Goal: Find specific page/section: Find specific page/section

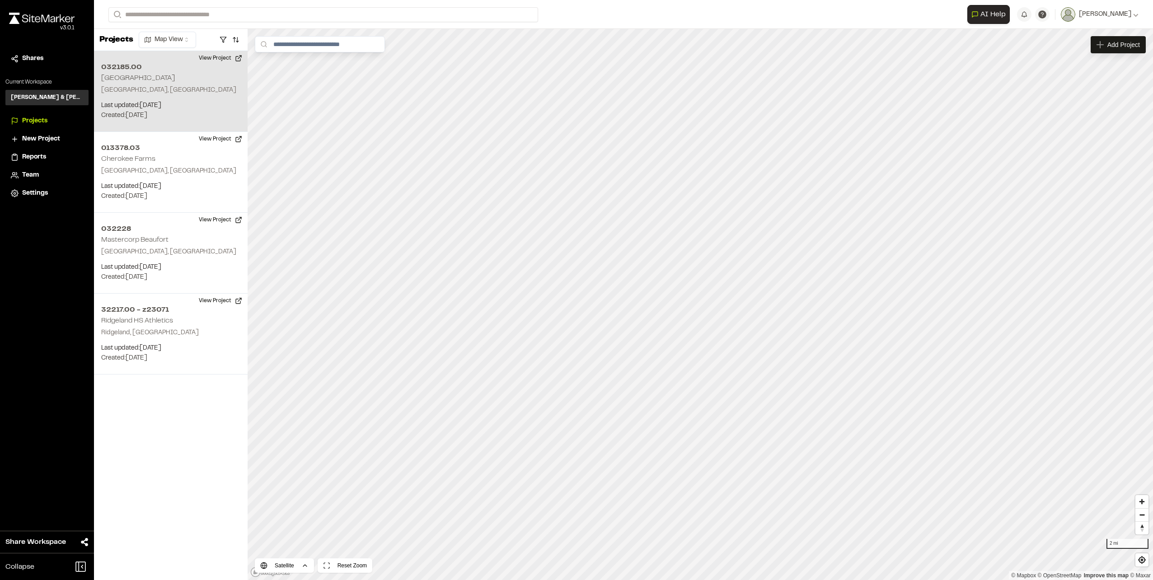
click at [155, 105] on p "Last updated: [DATE]" at bounding box center [170, 106] width 139 height 10
click at [634, 277] on div "032185.00 [GEOGRAPHIC_DATA]" at bounding box center [634, 274] width 14 height 14
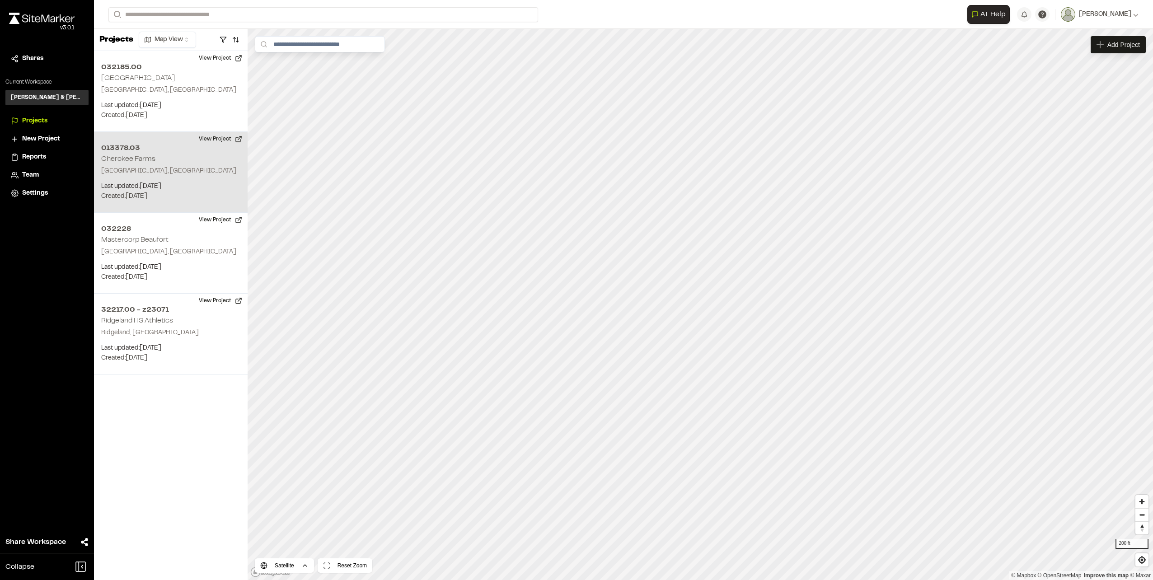
click at [169, 166] on div "013378.03 Cherokee Farms Beaufort, SC Last updated: Sep 5, 2025 Budget: $ Creat…" at bounding box center [171, 172] width 154 height 81
click at [176, 186] on p "Last updated: Sep 5, 2025" at bounding box center [170, 187] width 139 height 10
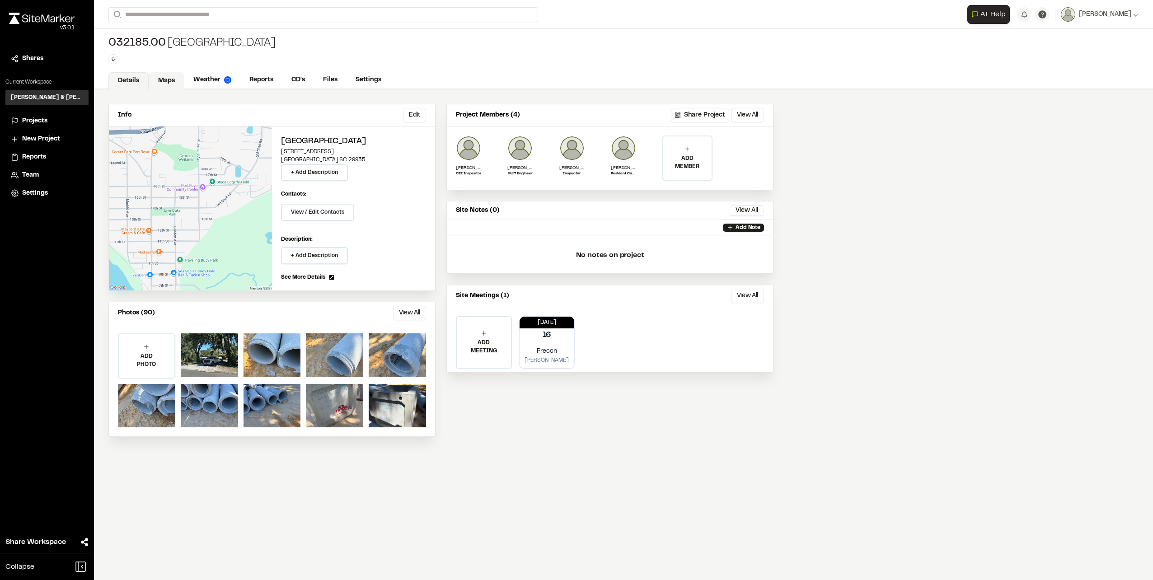
click at [170, 83] on link "Maps" at bounding box center [167, 80] width 36 height 17
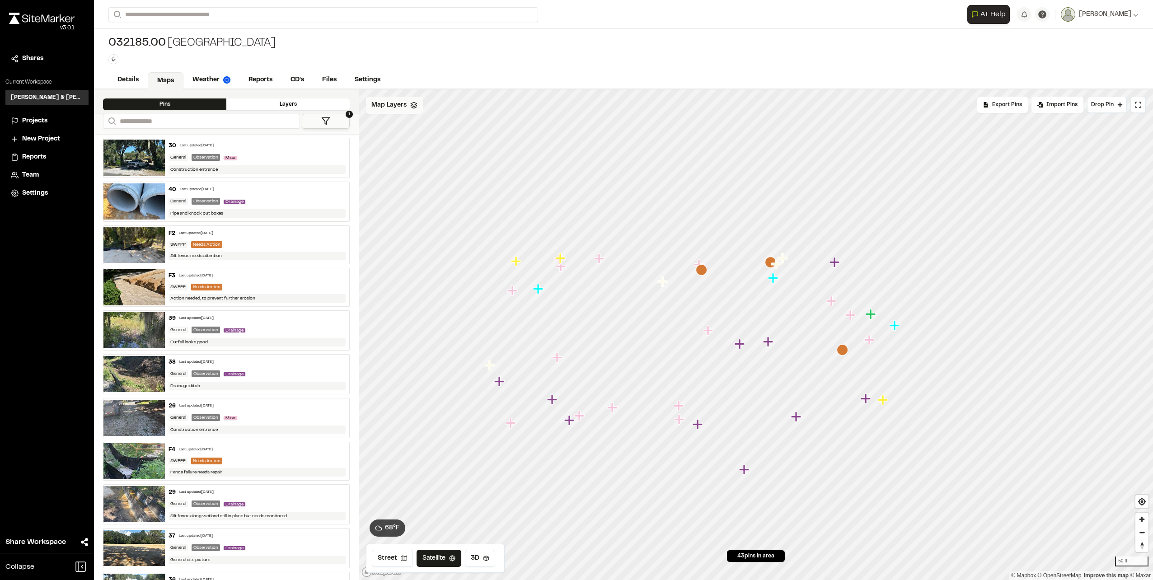
click at [386, 107] on span "Map Layers" at bounding box center [388, 105] width 35 height 10
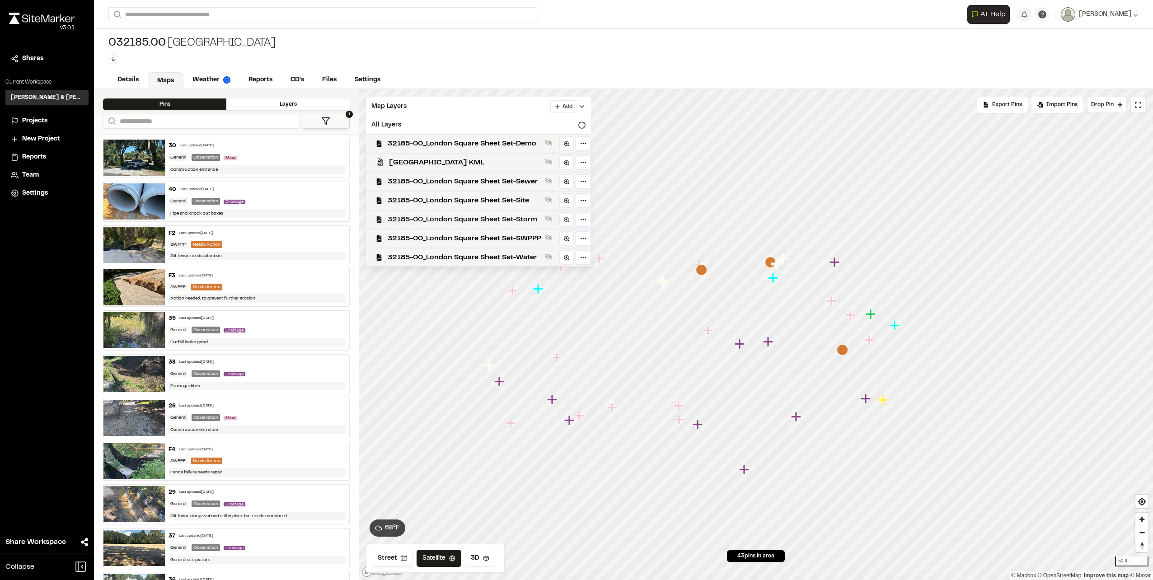
click at [500, 221] on span "32185-00_London Square Sheet Set-Storm" at bounding box center [465, 219] width 154 height 11
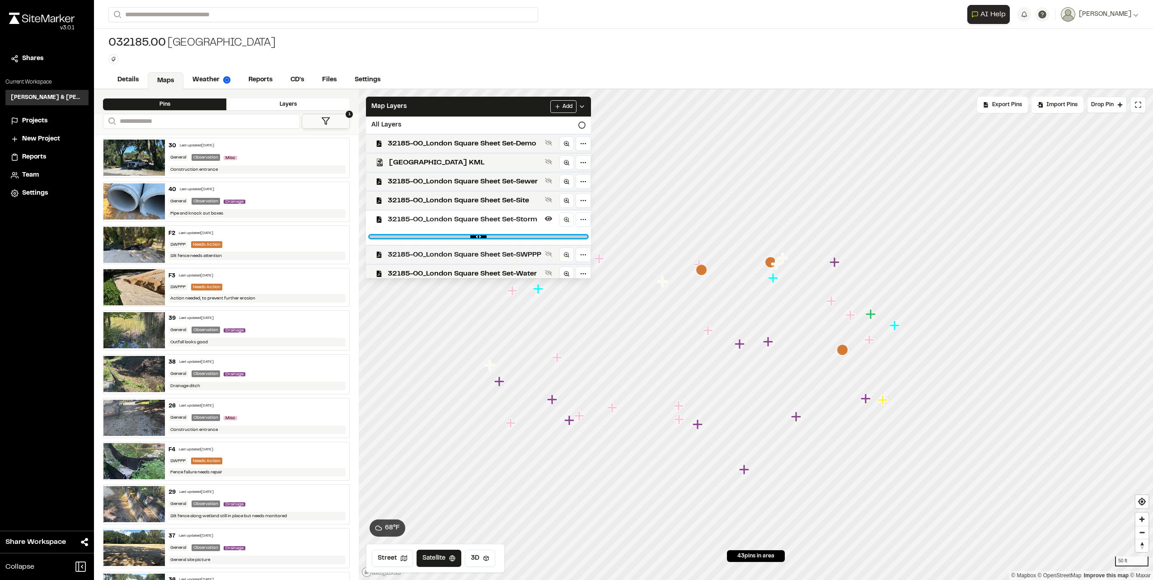
drag, startPoint x: 584, startPoint y: 236, endPoint x: 463, endPoint y: 249, distance: 122.3
type input "****"
click at [447, 238] on input "range" at bounding box center [479, 236] width 218 height 3
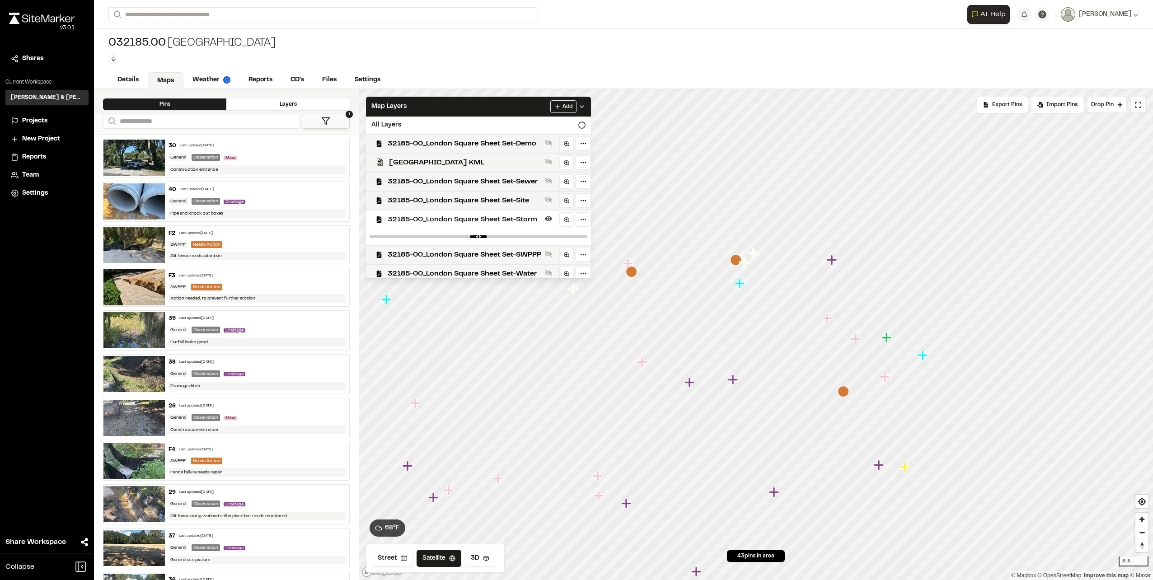
click at [267, 101] on div "Layers" at bounding box center [287, 105] width 123 height 12
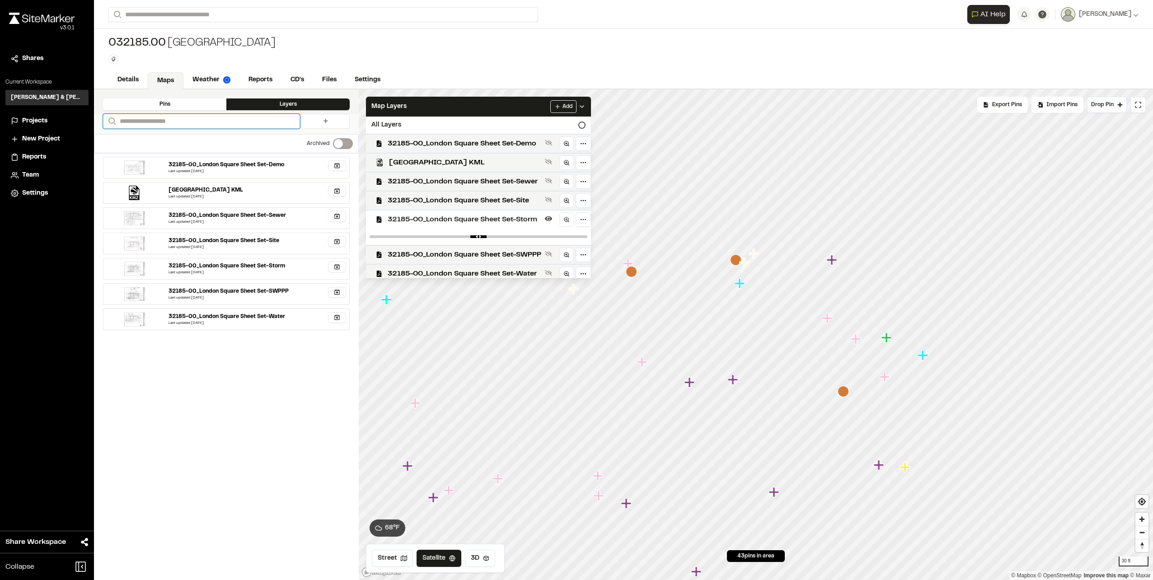
click at [215, 119] on input "Search" at bounding box center [201, 121] width 197 height 15
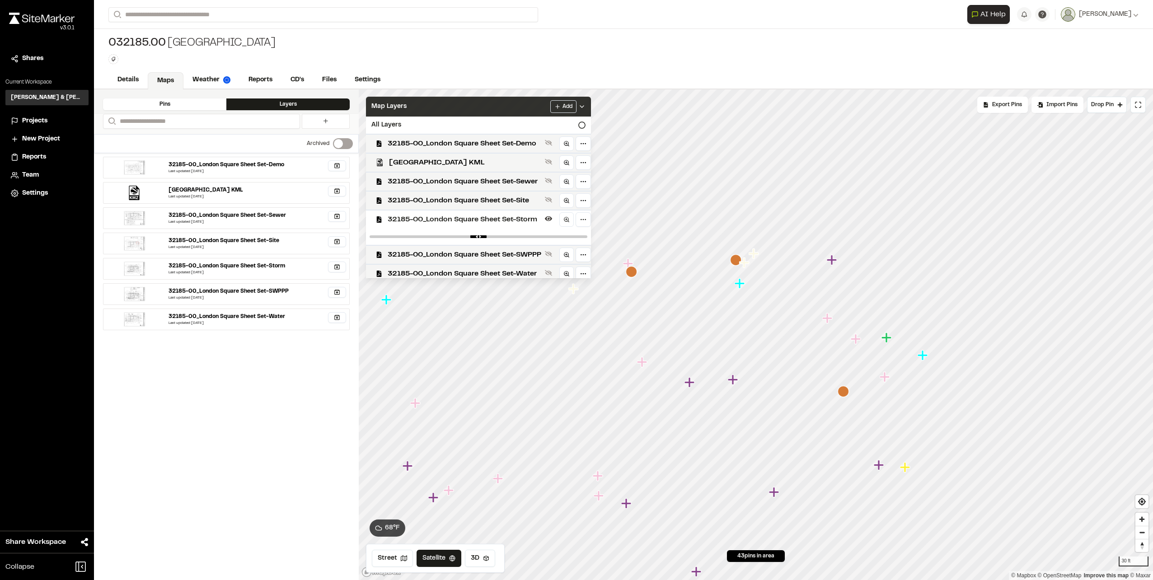
click at [447, 107] on div "Map Layers Add" at bounding box center [478, 107] width 225 height 20
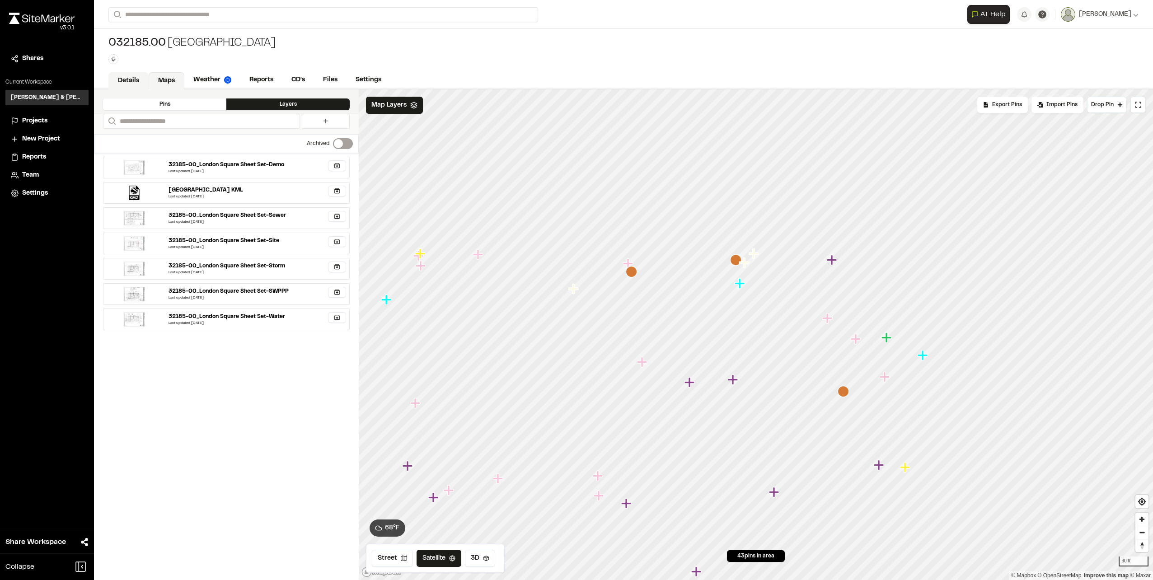
click at [133, 80] on link "Details" at bounding box center [128, 80] width 40 height 17
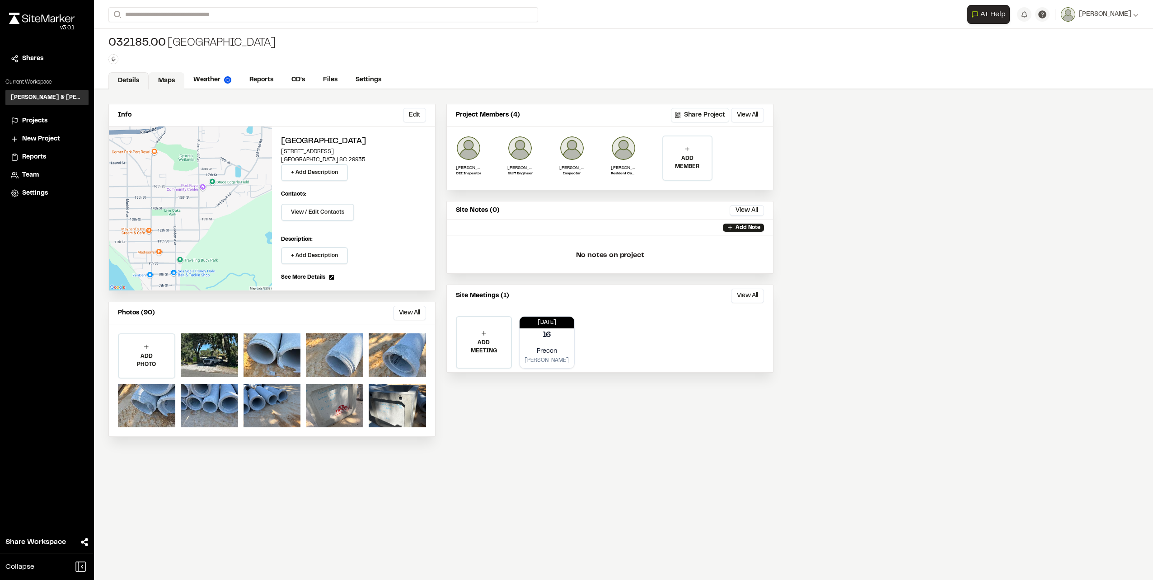
click at [164, 78] on link "Maps" at bounding box center [167, 80] width 36 height 17
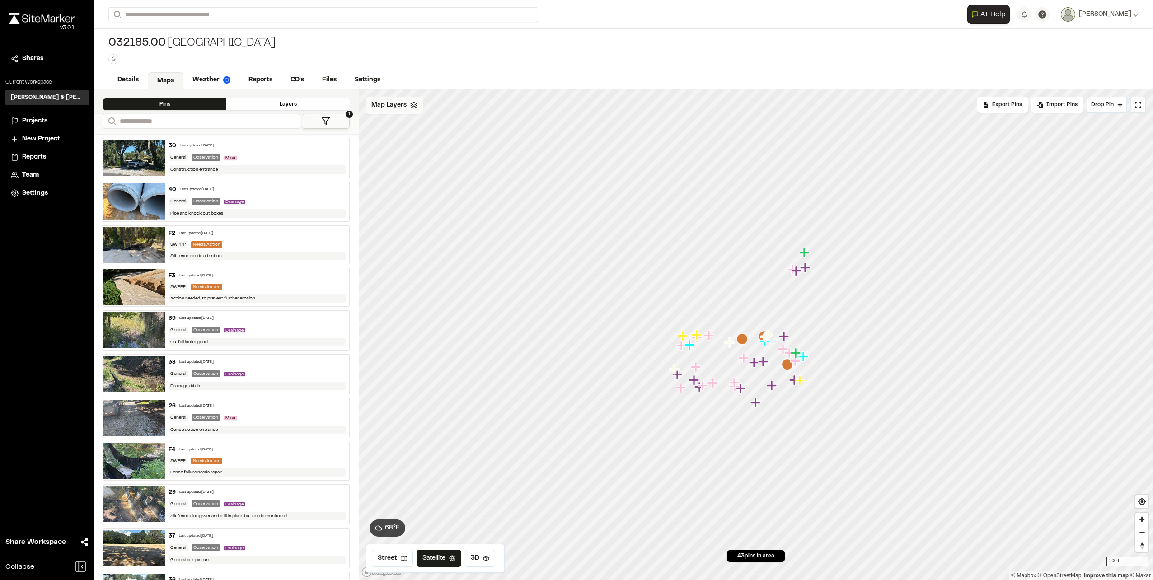
click at [412, 111] on div "Map Layers" at bounding box center [394, 105] width 57 height 17
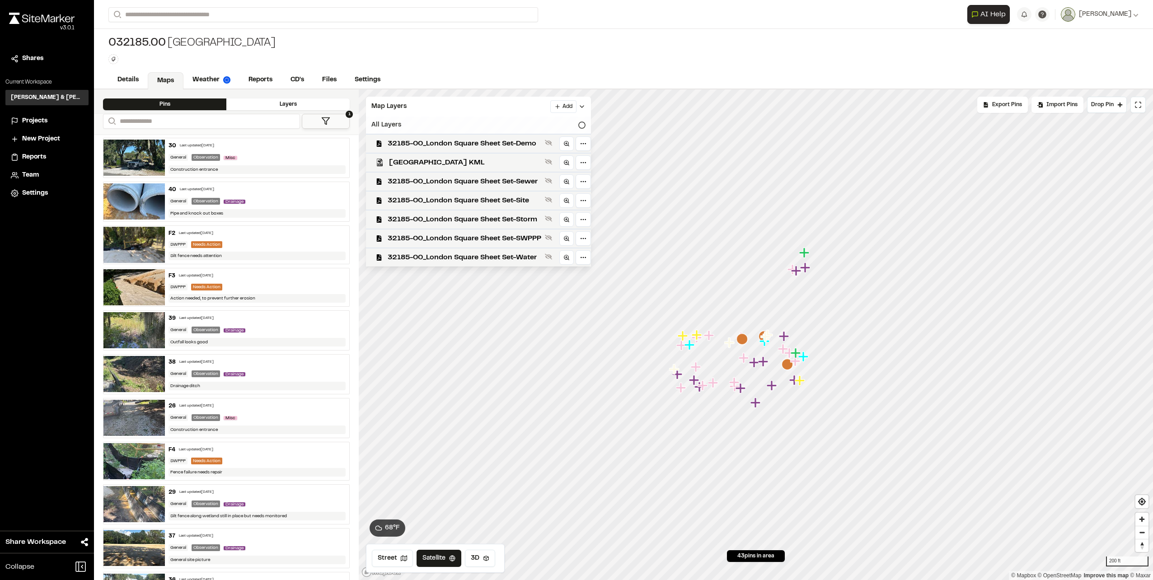
click at [459, 121] on div "All Layers" at bounding box center [478, 125] width 225 height 17
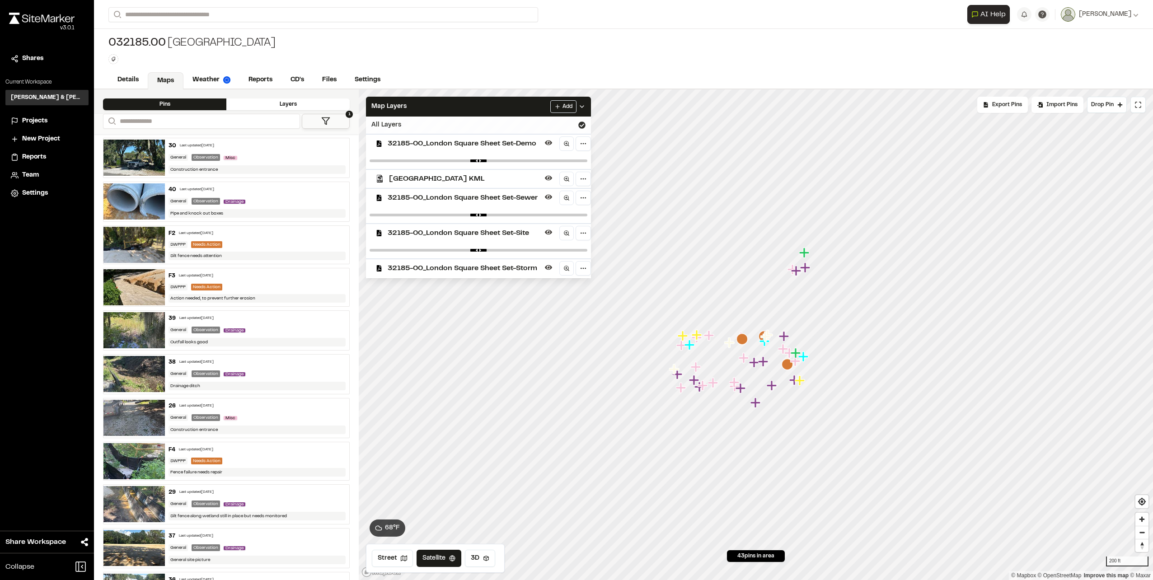
click at [460, 127] on div "All Layers" at bounding box center [478, 125] width 225 height 17
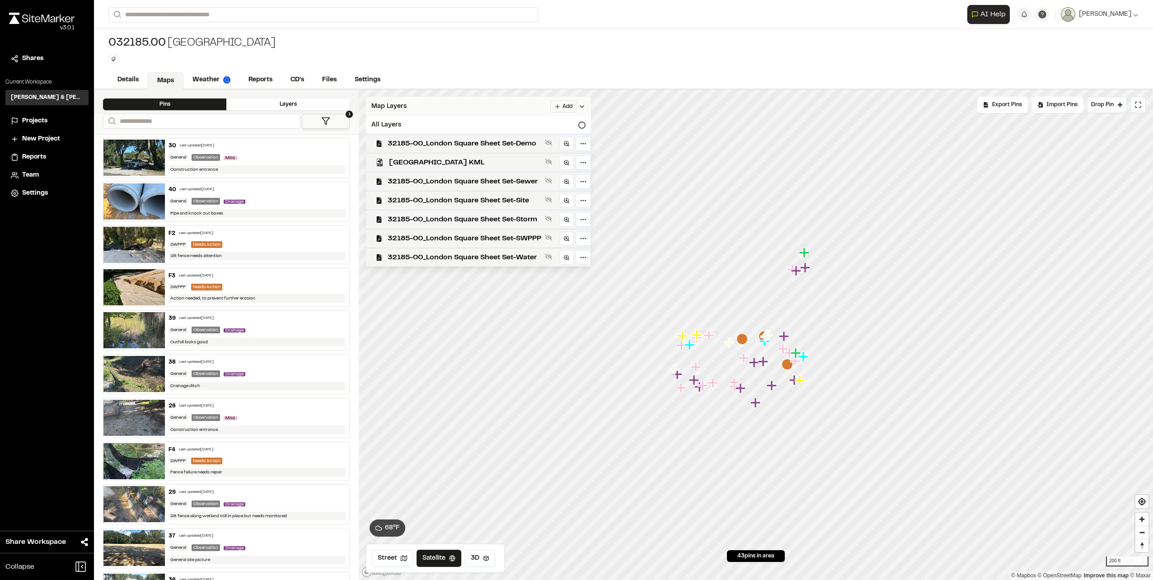
click at [585, 109] on icon at bounding box center [581, 106] width 7 height 7
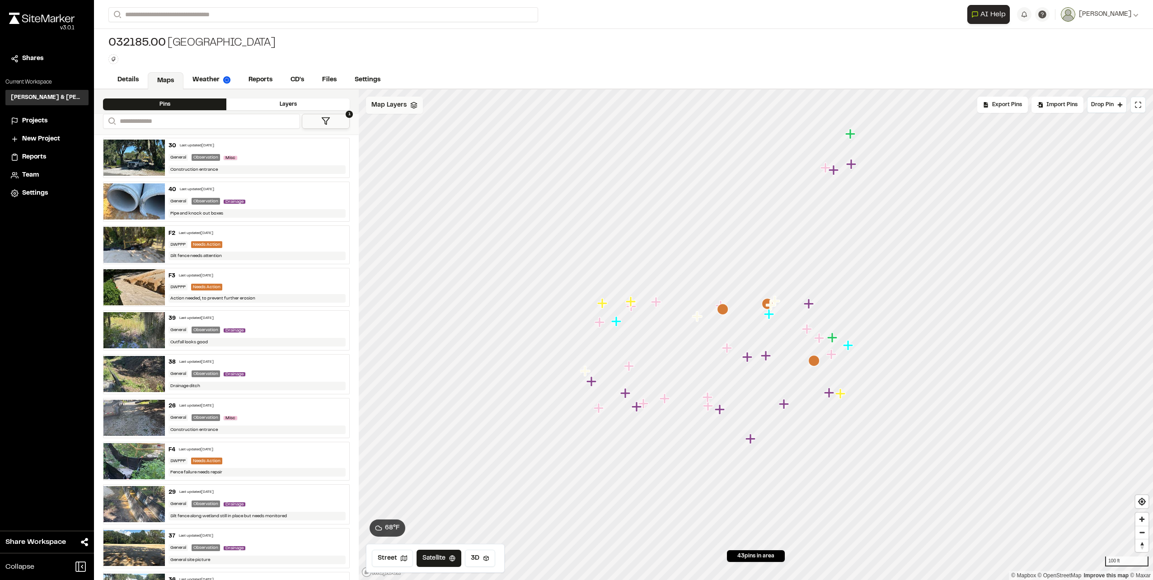
click at [349, 124] on button "1" at bounding box center [326, 121] width 48 height 15
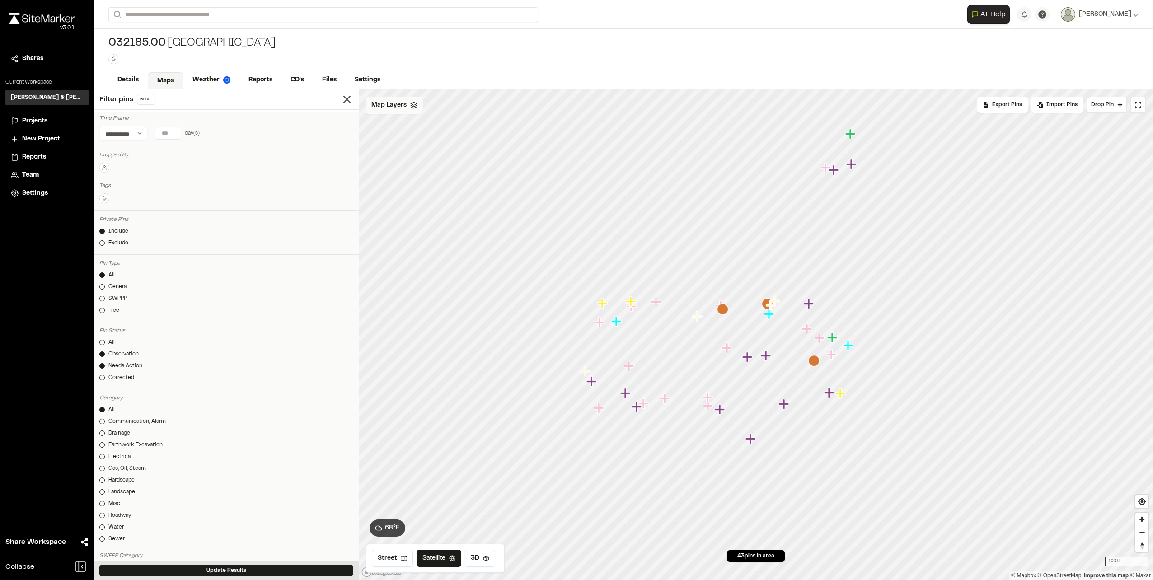
type input "*"
click at [170, 134] on input "*" at bounding box center [167, 133] width 25 height 12
type input "**"
click at [103, 299] on div at bounding box center [101, 298] width 5 height 5
click at [261, 571] on button "Update Results" at bounding box center [226, 571] width 254 height 12
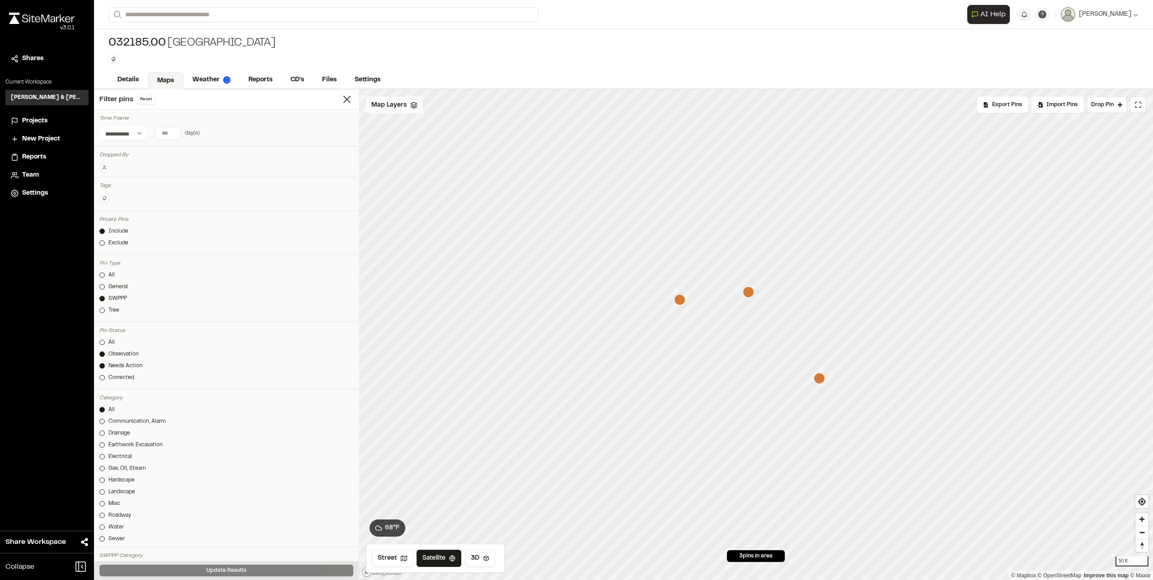
click at [681, 300] on icon "Map marker" at bounding box center [679, 299] width 11 height 11
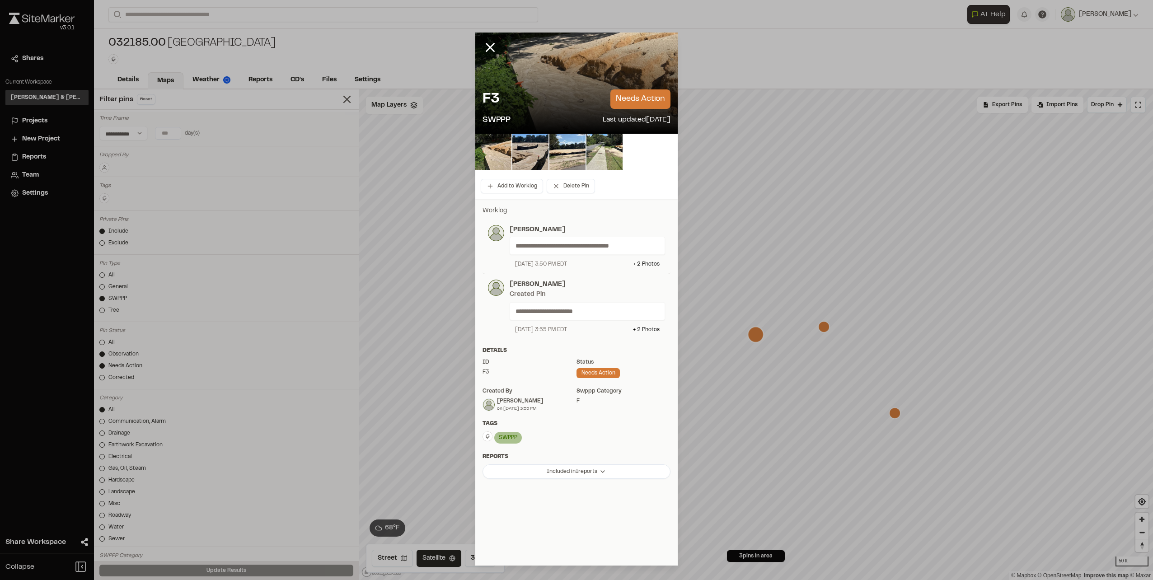
click at [542, 75] on div at bounding box center [576, 83] width 202 height 101
click at [530, 150] on img at bounding box center [530, 152] width 36 height 36
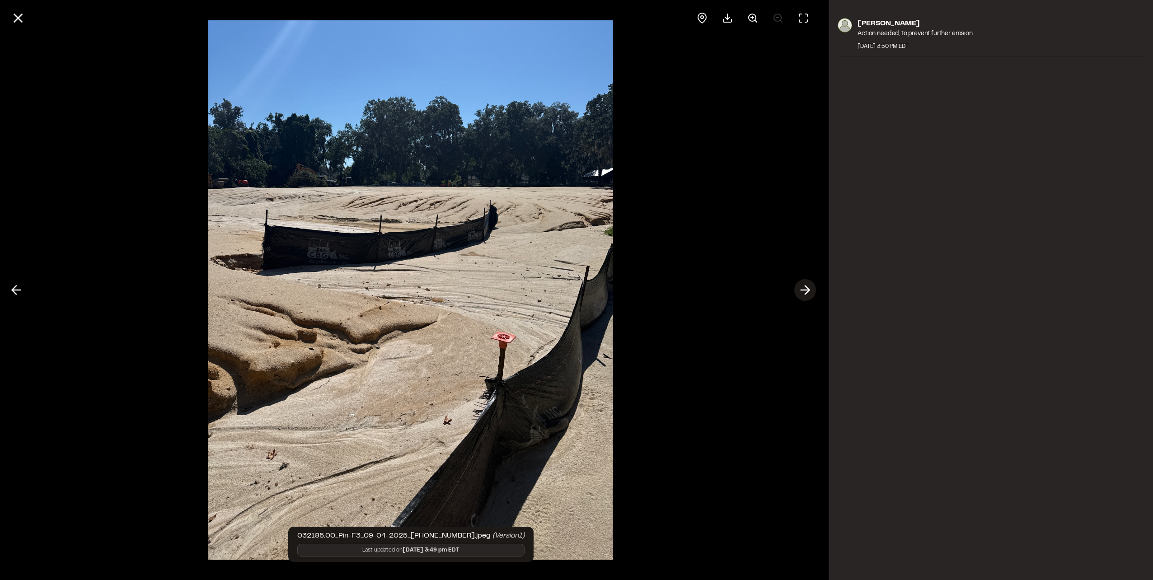
click at [805, 289] on icon at bounding box center [805, 289] width 14 height 15
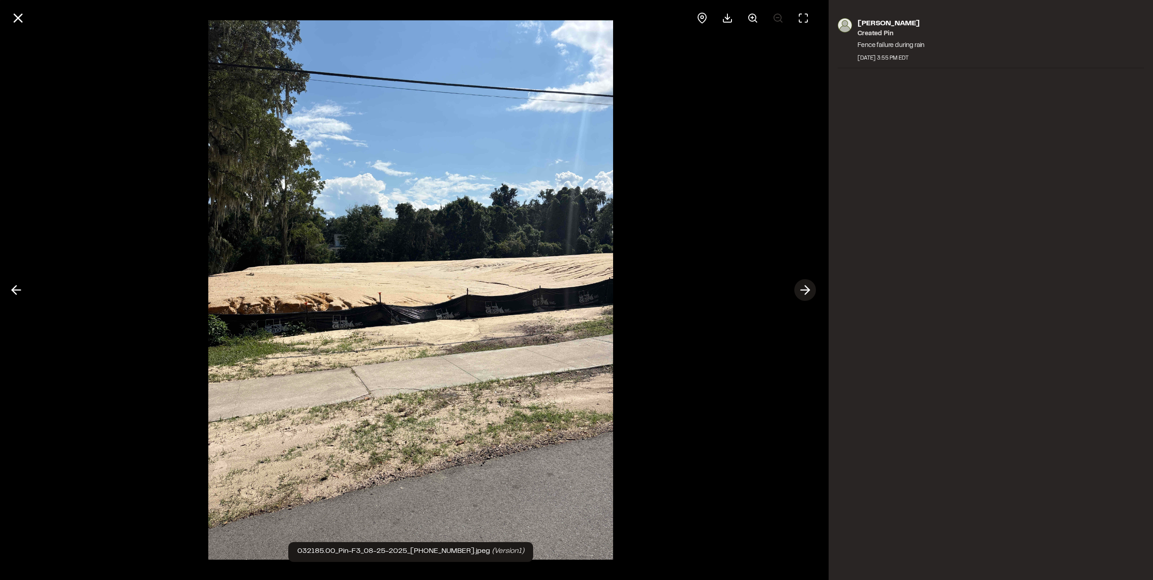
click at [805, 289] on icon at bounding box center [805, 289] width 14 height 15
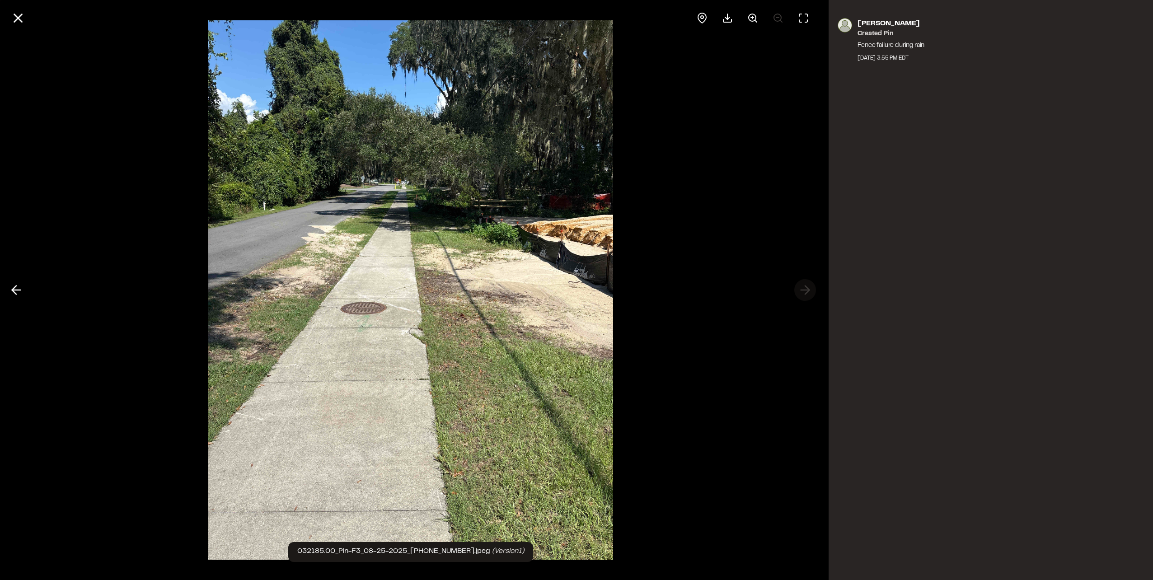
click at [805, 289] on div at bounding box center [411, 290] width 822 height 580
click at [8, 285] on button at bounding box center [16, 290] width 22 height 22
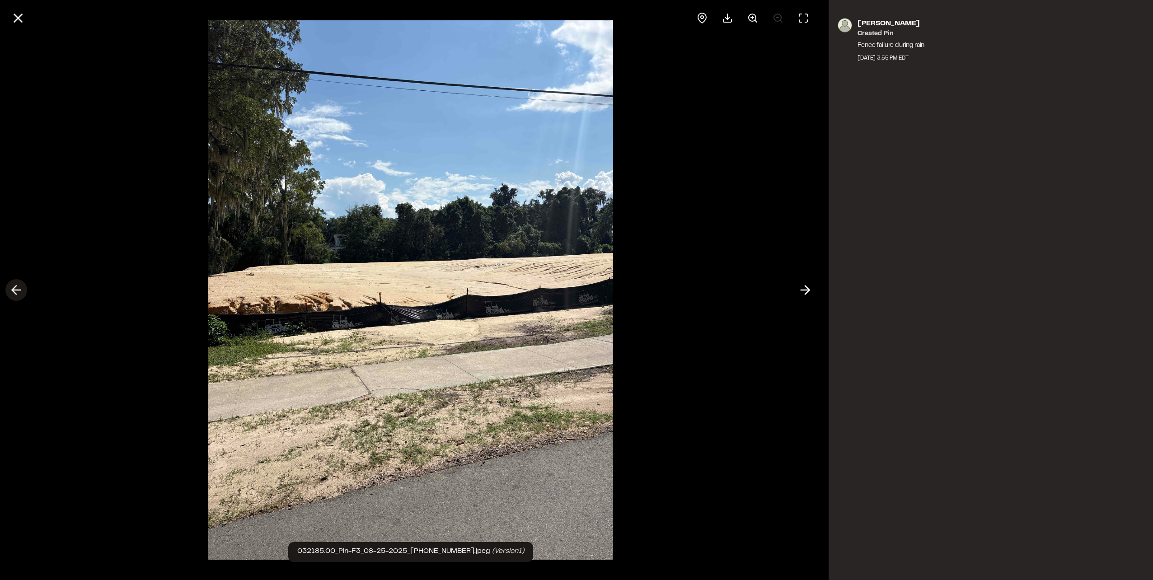
click at [9, 285] on button at bounding box center [16, 290] width 22 height 22
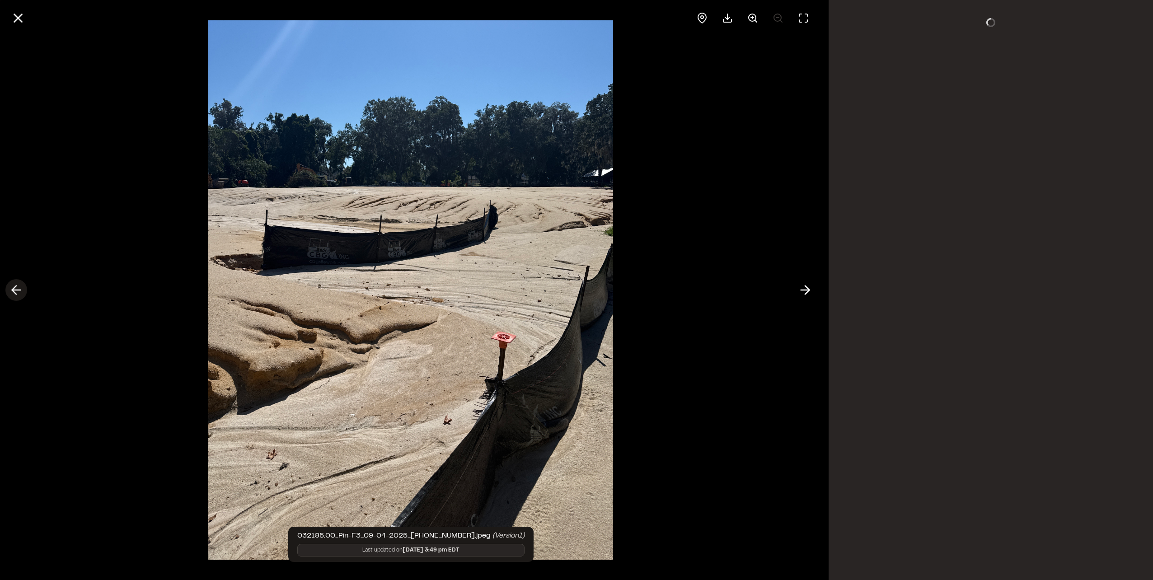
click at [9, 285] on button at bounding box center [16, 290] width 22 height 22
